Goal: Manage account settings

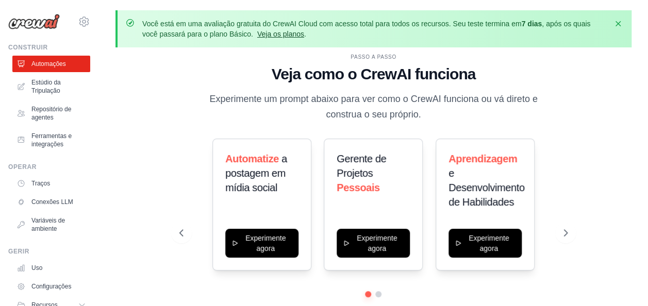
click at [278, 35] on link "Veja os planos" at bounding box center [280, 34] width 47 height 8
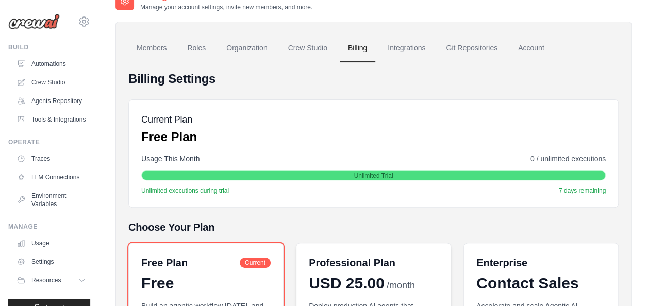
scroll to position [13, 0]
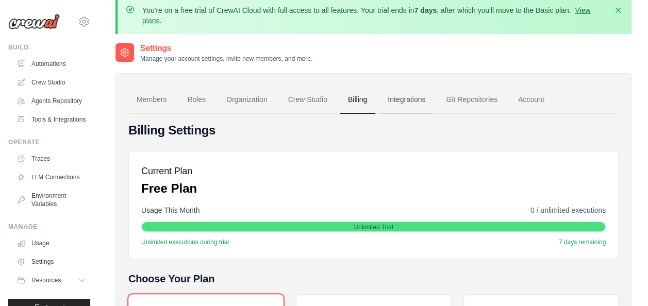
click at [402, 100] on link "Integrations" at bounding box center [406, 100] width 54 height 28
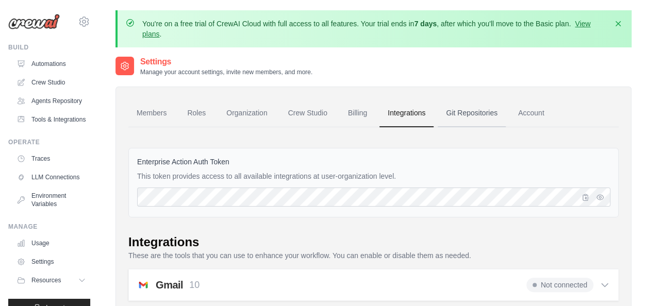
click at [460, 115] on link "Git Repositories" at bounding box center [472, 113] width 68 height 28
